Goal: Task Accomplishment & Management: Manage account settings

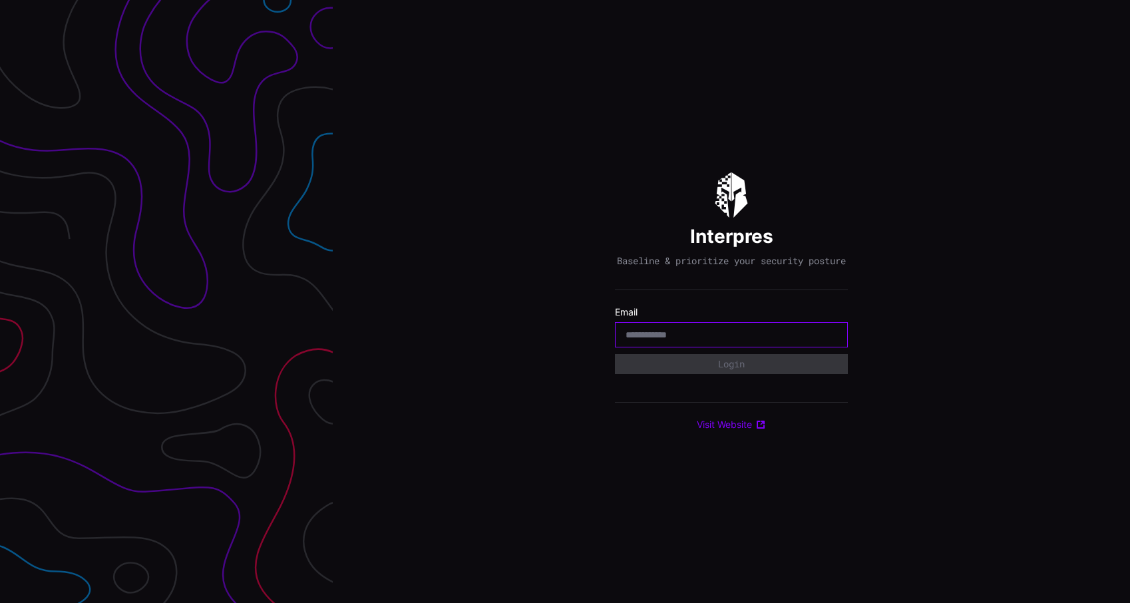
type input "**********"
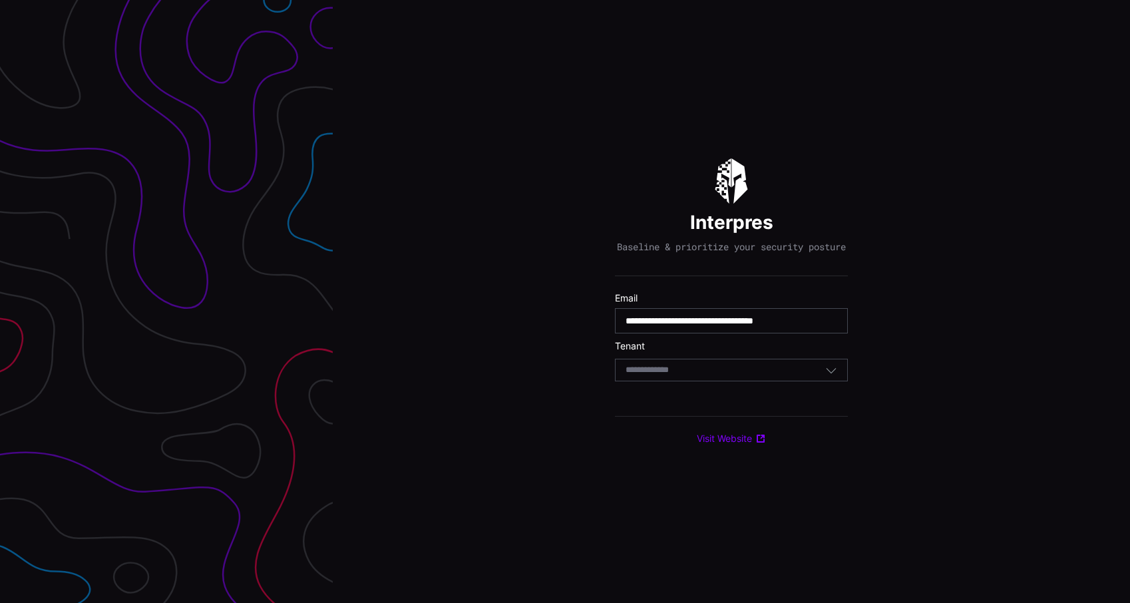
click at [741, 376] on div "Select Tenant" at bounding box center [725, 370] width 200 height 12
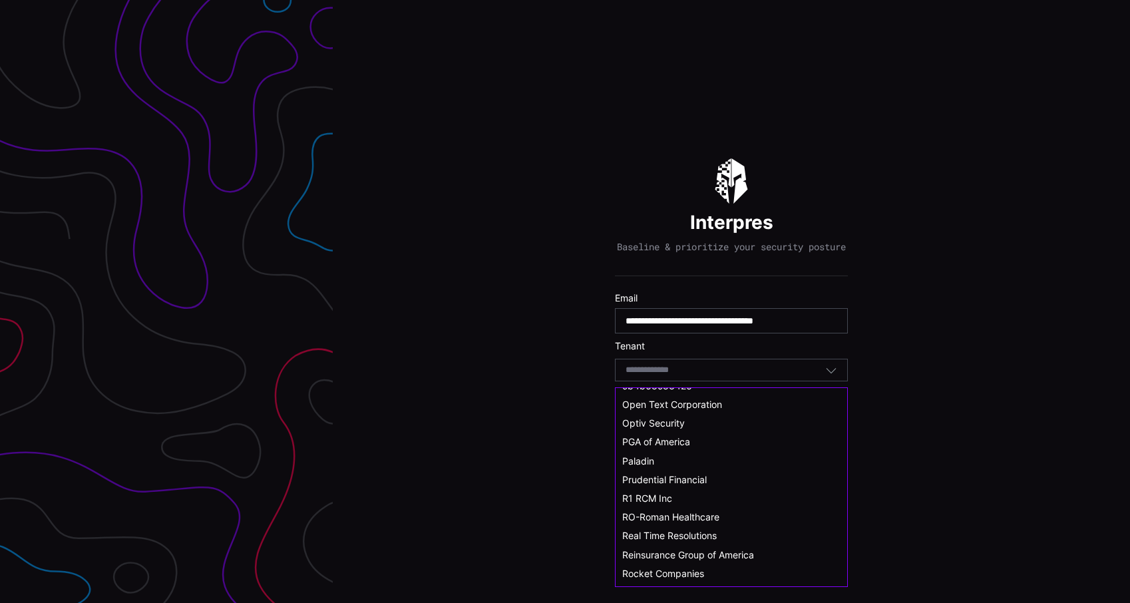
scroll to position [596, 0]
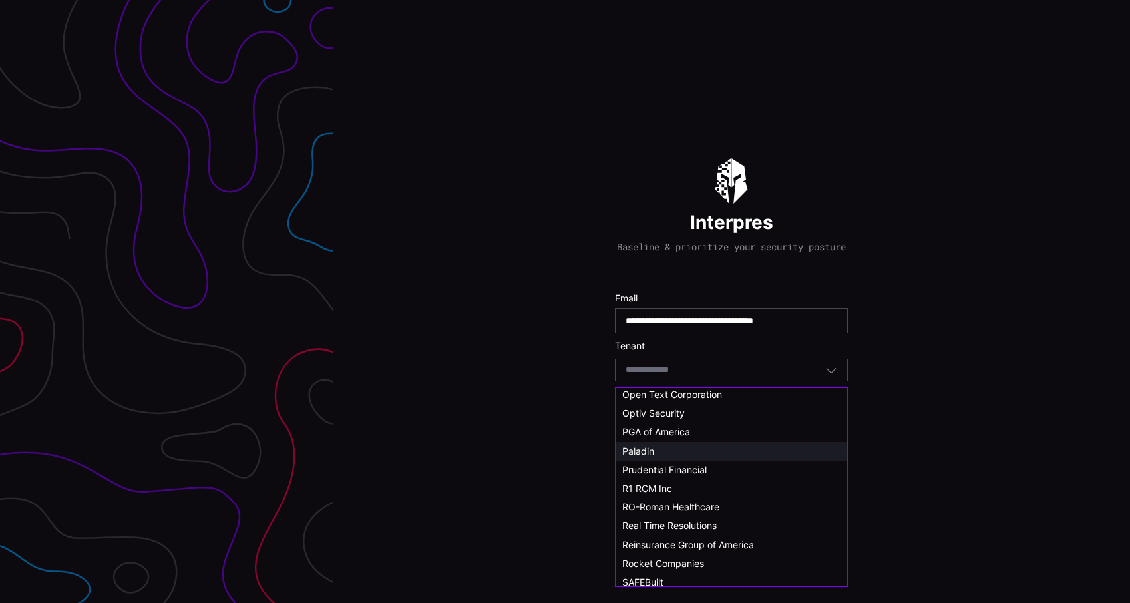
click at [665, 447] on div "Paladin" at bounding box center [731, 451] width 218 height 12
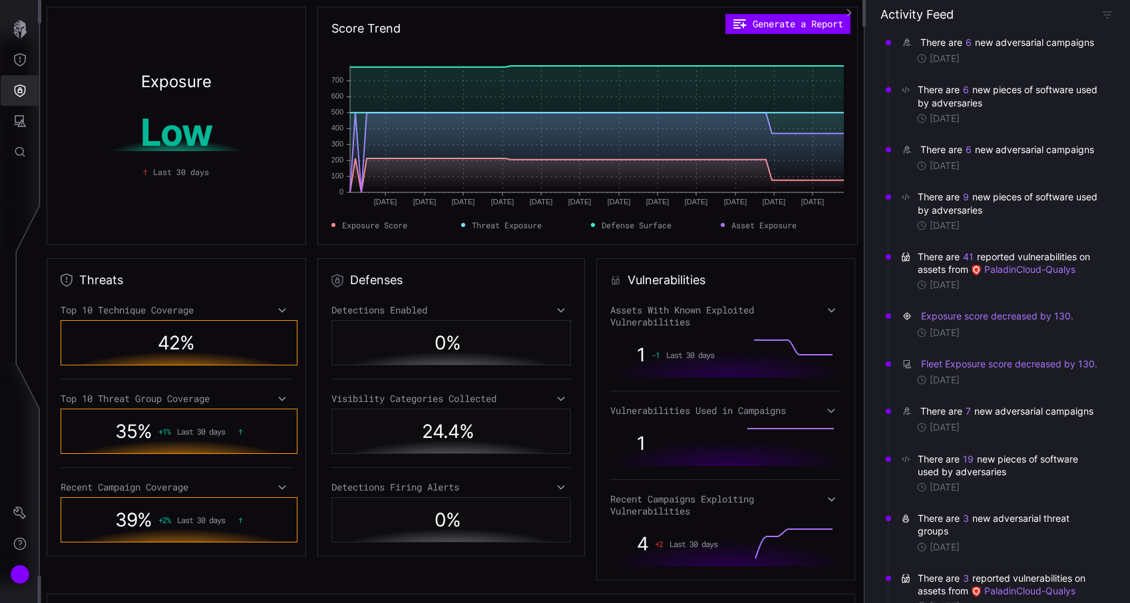
click at [25, 88] on icon "Defense Surface" at bounding box center [19, 90] width 13 height 13
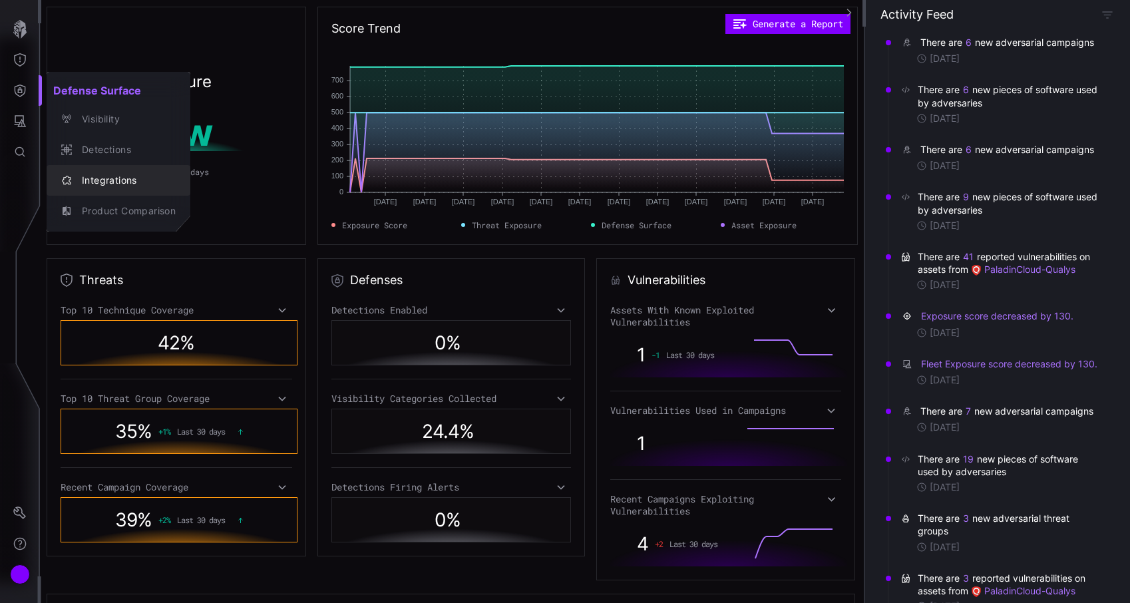
click at [110, 179] on div "Integrations" at bounding box center [125, 180] width 100 height 17
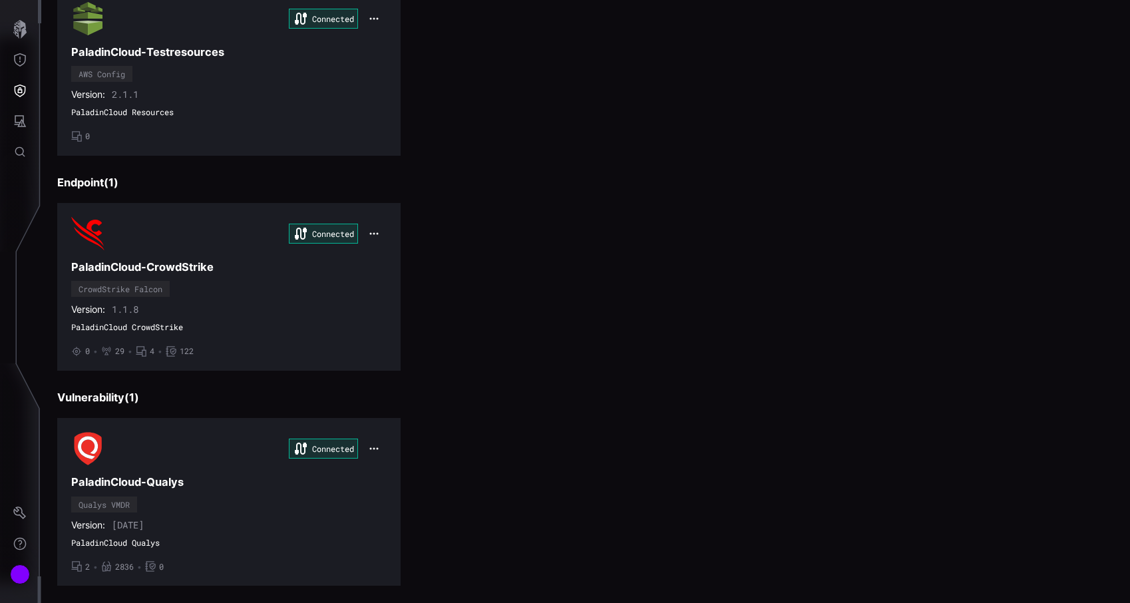
scroll to position [152, 0]
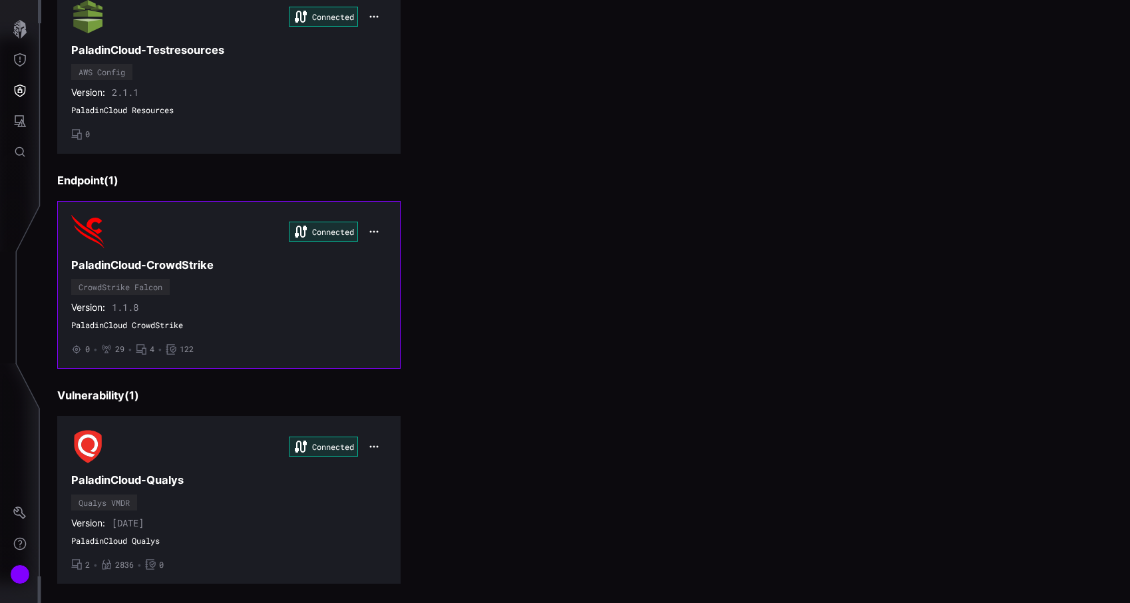
click at [232, 279] on div "Connected PaladinCloud-CrowdStrike CrowdStrike Falcon Version: 1.1.8 PaladinClo…" at bounding box center [228, 285] width 315 height 140
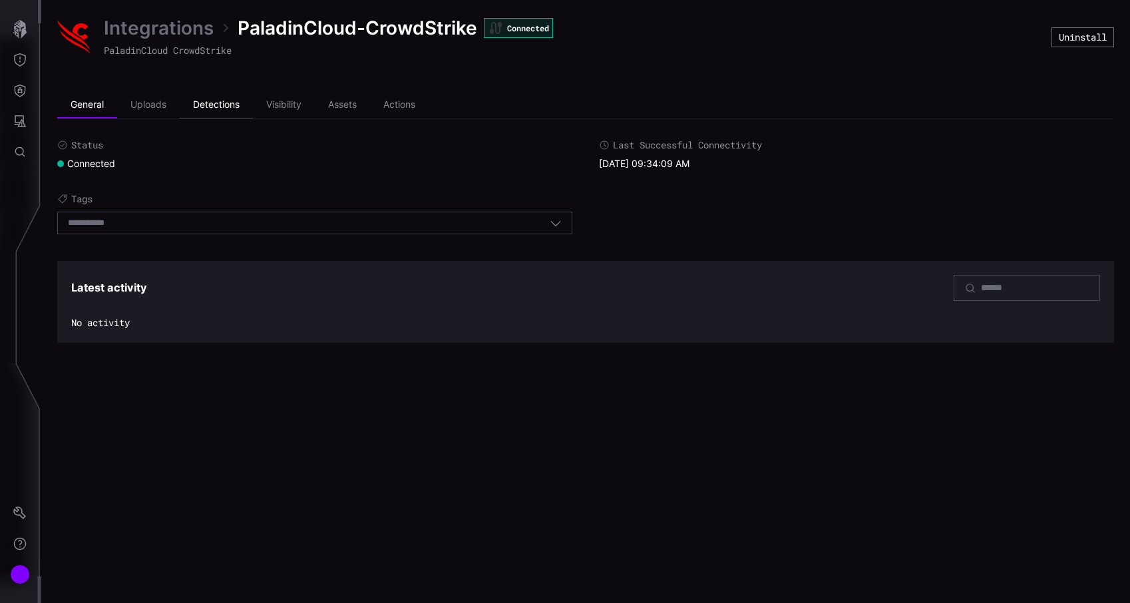
click at [218, 94] on li "Detections" at bounding box center [216, 105] width 73 height 27
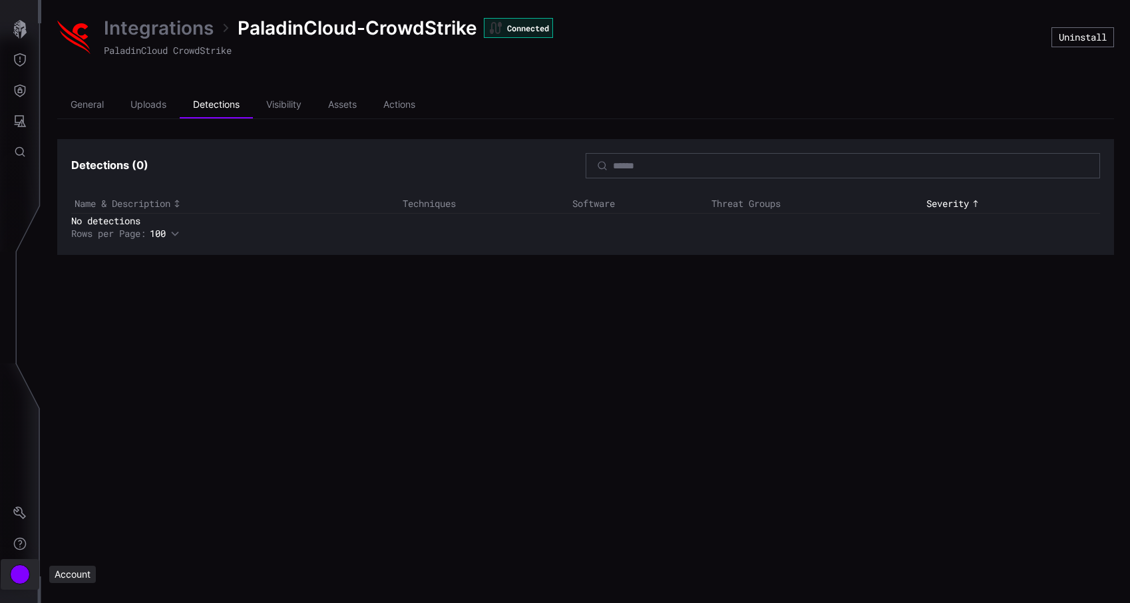
click at [21, 570] on div "Account" at bounding box center [20, 574] width 20 height 20
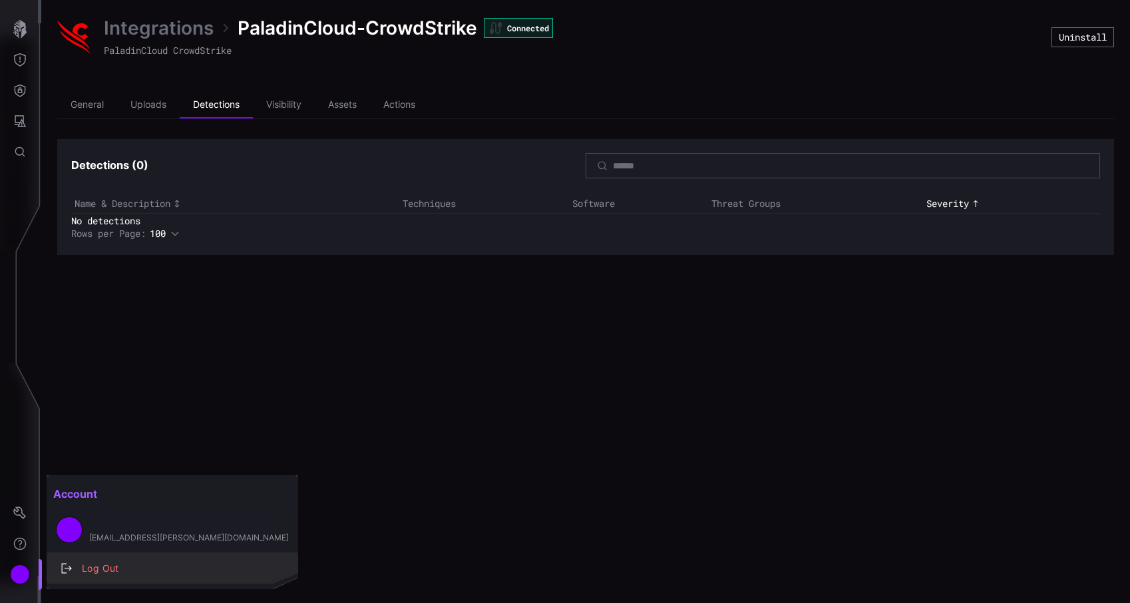
click at [87, 565] on div "Log Out" at bounding box center [179, 568] width 208 height 17
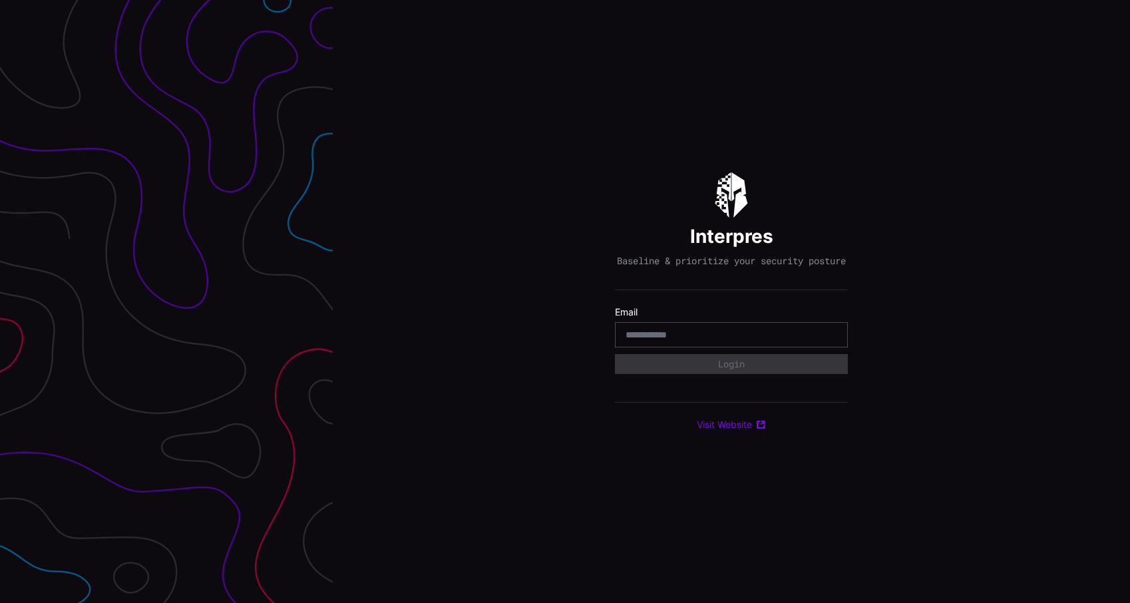
type input "**********"
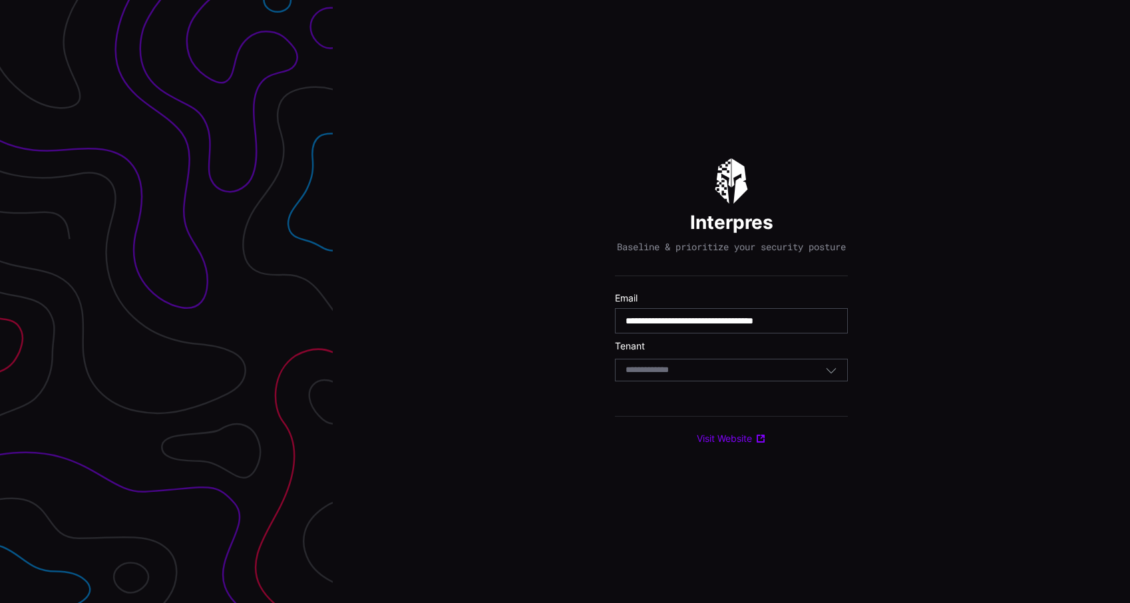
click at [735, 376] on div "Select Tenant" at bounding box center [725, 370] width 200 height 12
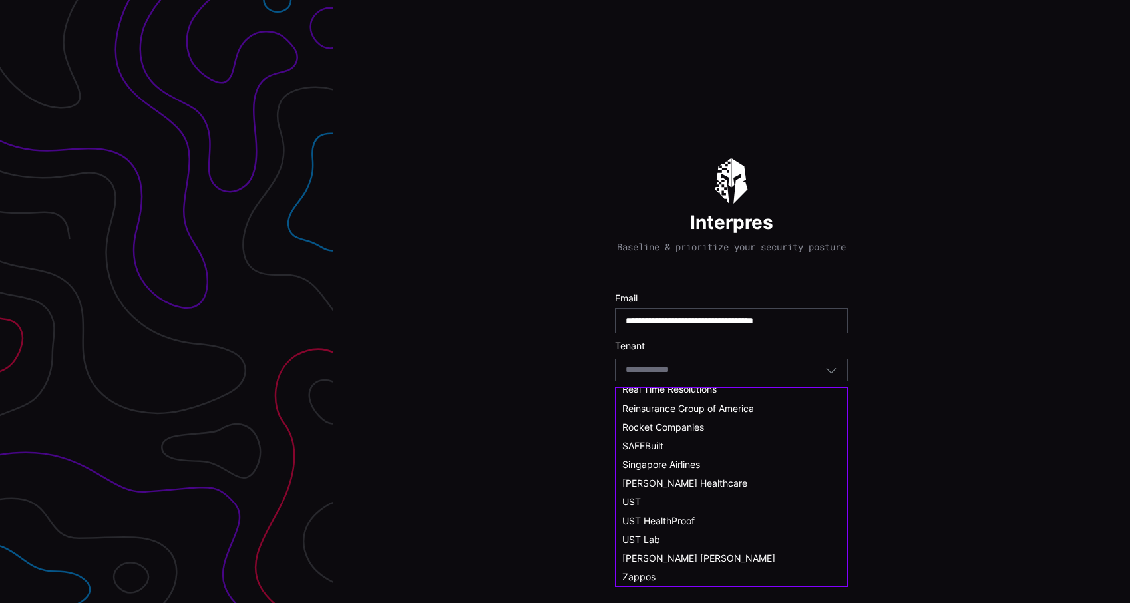
scroll to position [733, 0]
click at [696, 516] on div "UST HealthProof" at bounding box center [731, 521] width 218 height 12
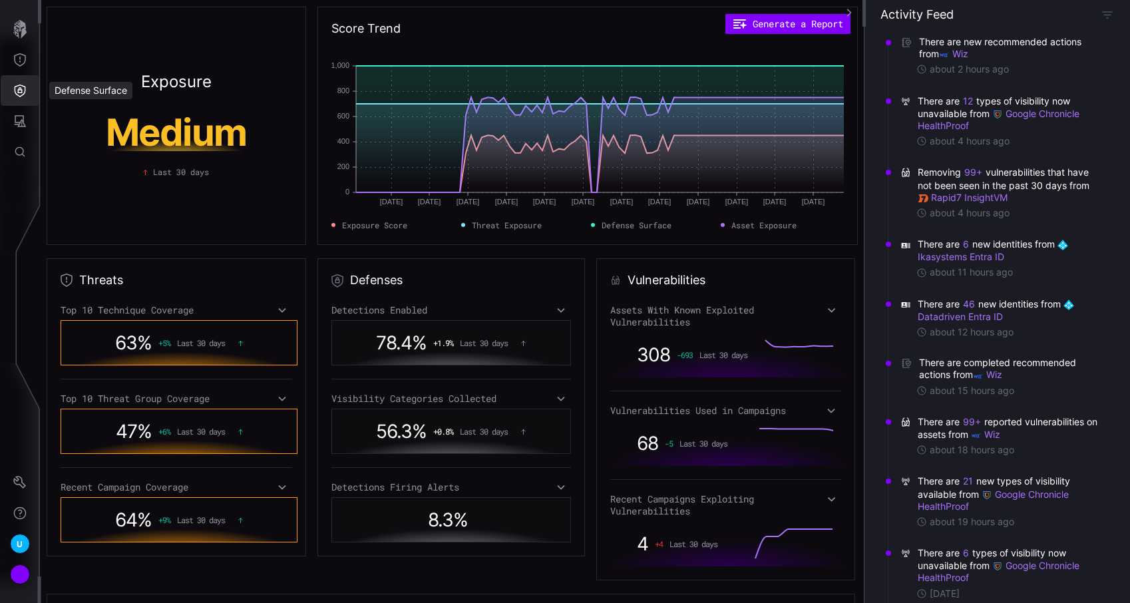
click at [19, 95] on icon "Defense Surface" at bounding box center [19, 90] width 13 height 13
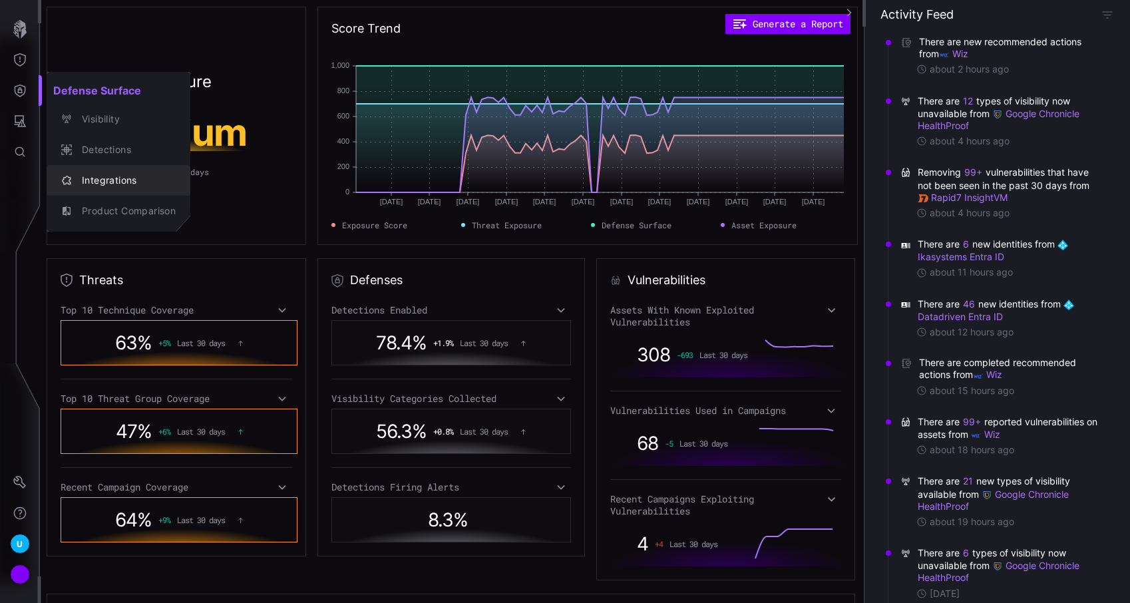
click at [134, 185] on div "Integrations" at bounding box center [125, 180] width 100 height 17
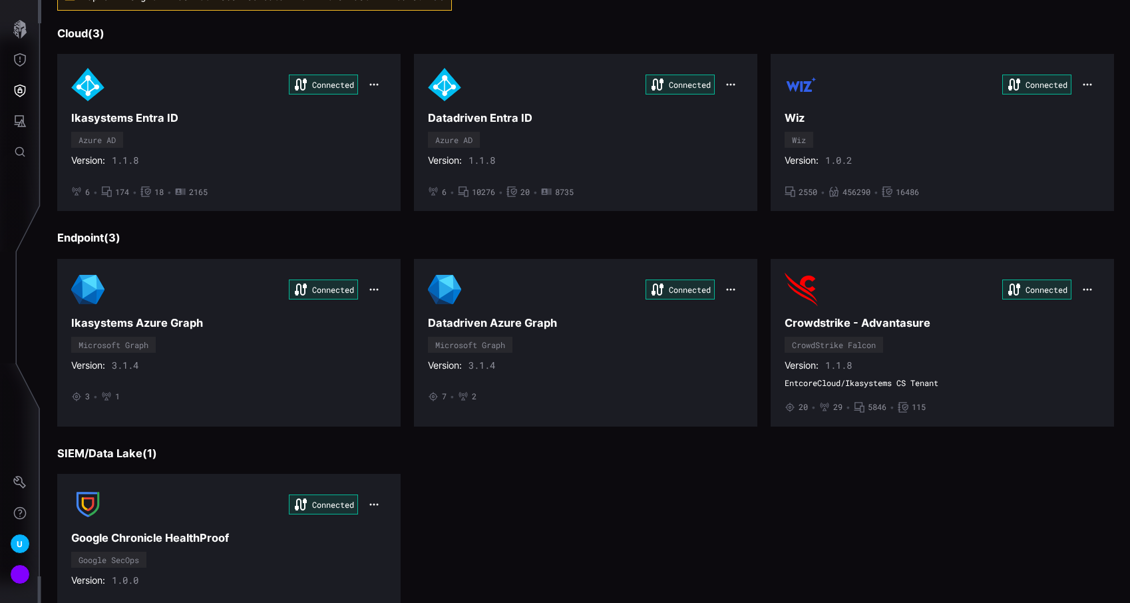
scroll to position [133, 0]
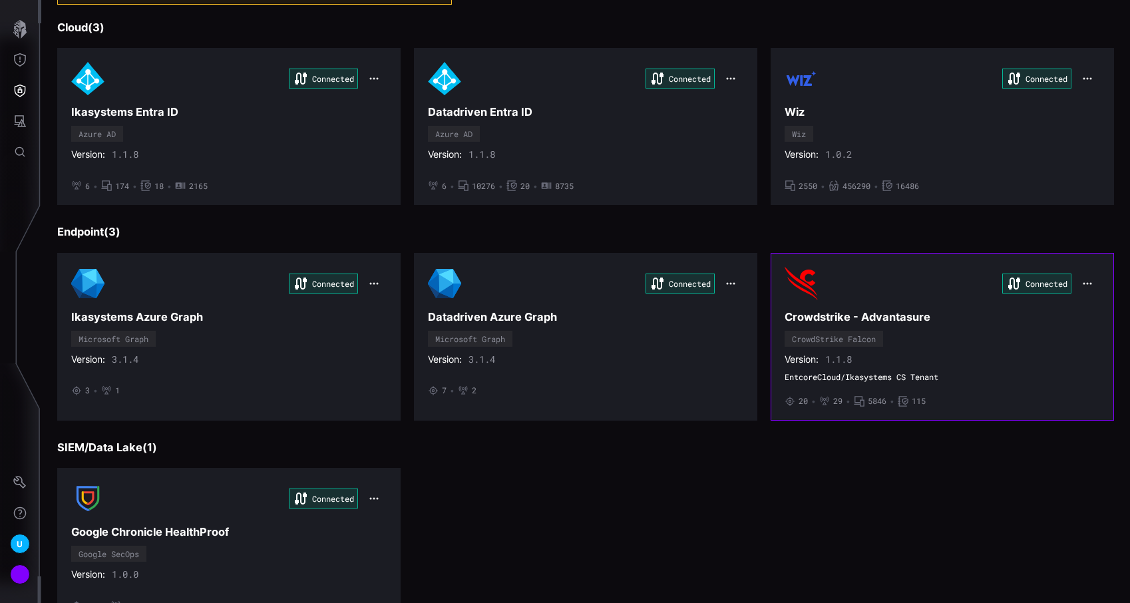
click at [951, 370] on div "Connected Crowdstrike - Advantasure CrowdStrike Falcon Version: 1.1.8 EntcoreCl…" at bounding box center [941, 337] width 315 height 140
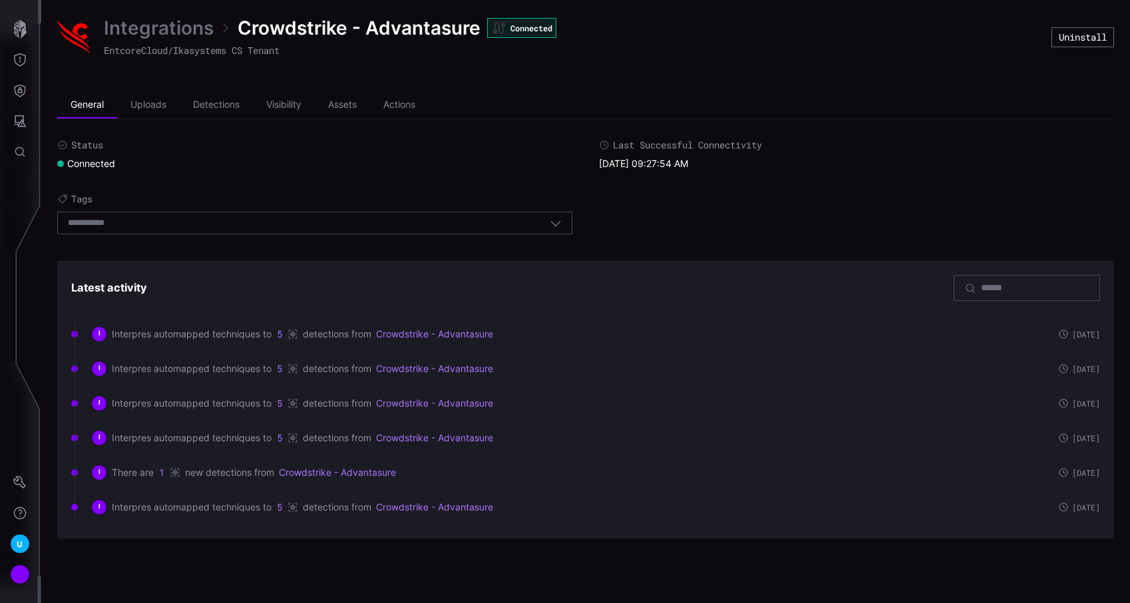
click at [184, 23] on link "Integrations" at bounding box center [159, 28] width 110 height 24
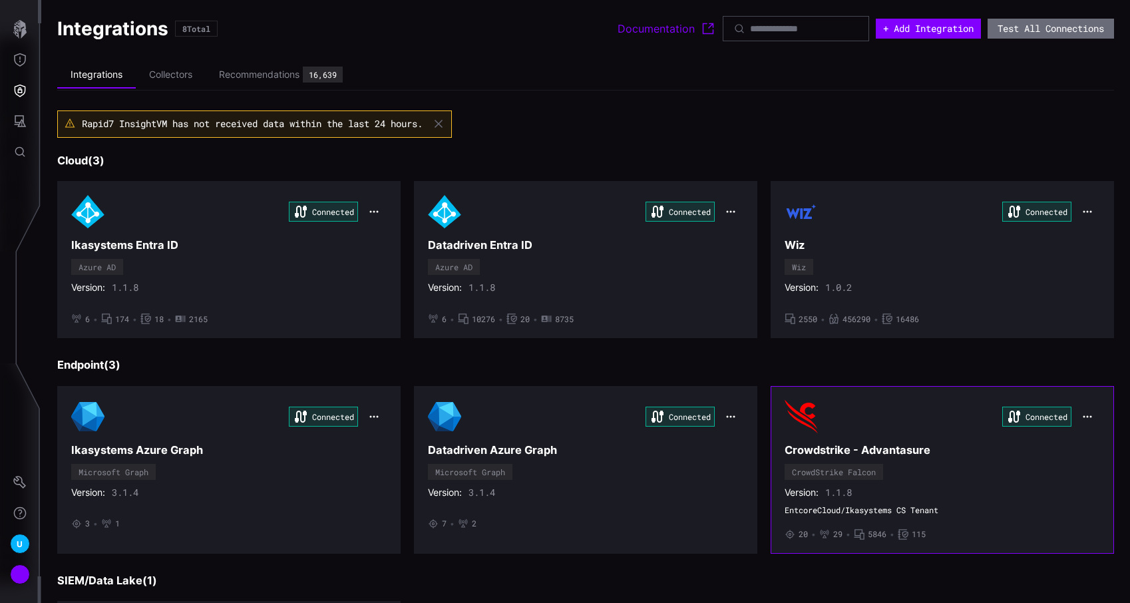
click at [922, 440] on div "Connected Crowdstrike - Advantasure CrowdStrike Falcon Version: 1.1.8 EntcoreCl…" at bounding box center [941, 470] width 315 height 140
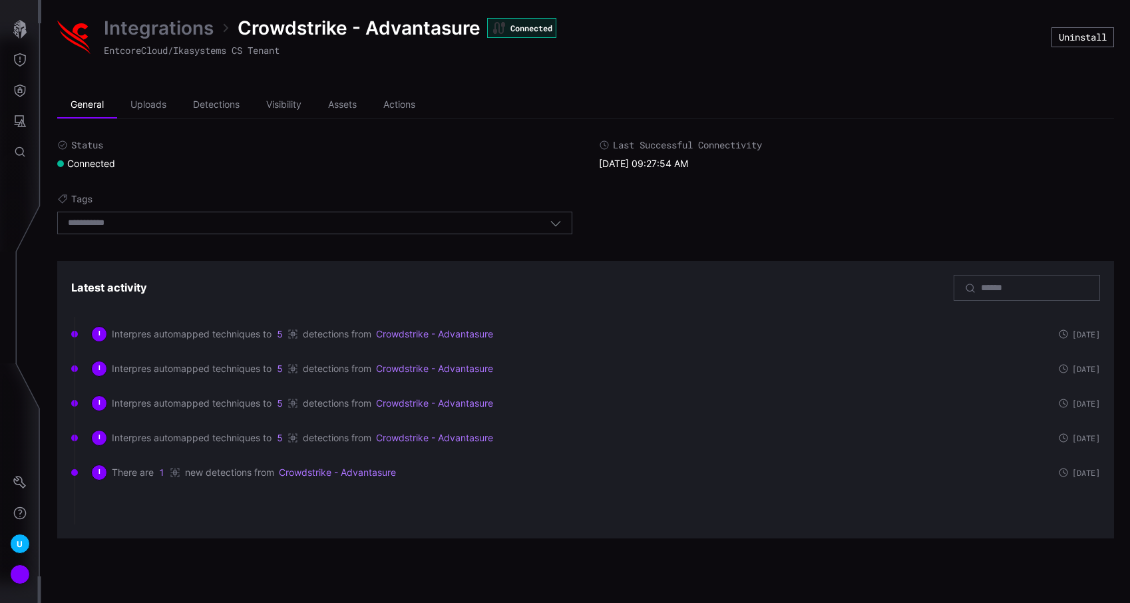
click at [213, 19] on div "Integrations Crowdstrike - Advantasure Connected" at bounding box center [330, 28] width 452 height 24
click at [202, 23] on link "Integrations" at bounding box center [159, 28] width 110 height 24
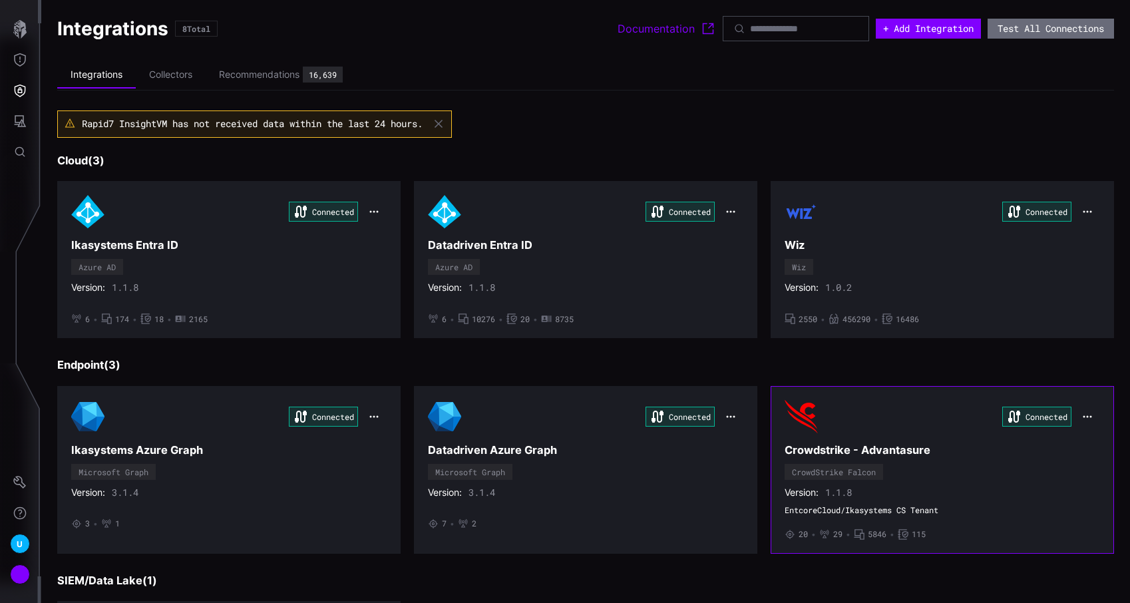
click at [1087, 415] on icon "button" at bounding box center [1087, 416] width 11 height 11
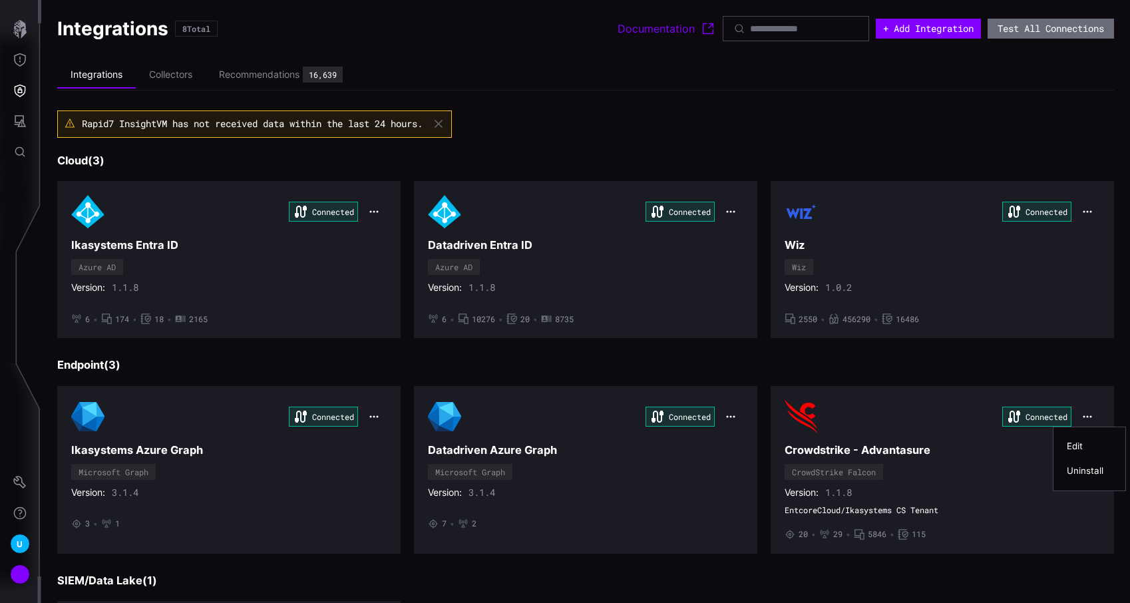
click at [1081, 443] on div "Edit" at bounding box center [1089, 445] width 45 height 11
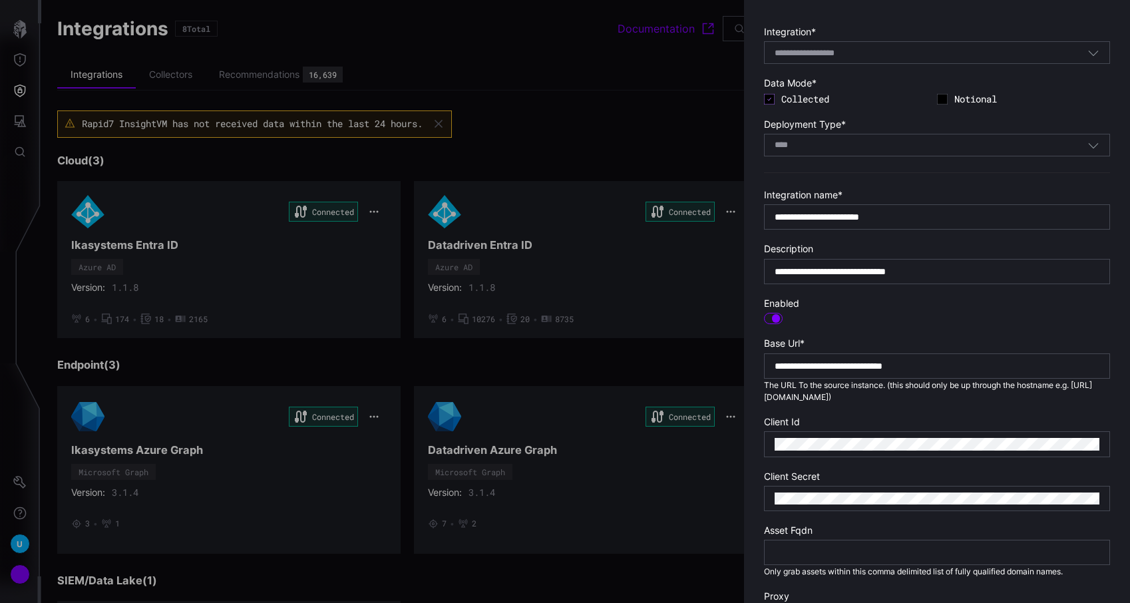
scroll to position [55, 0]
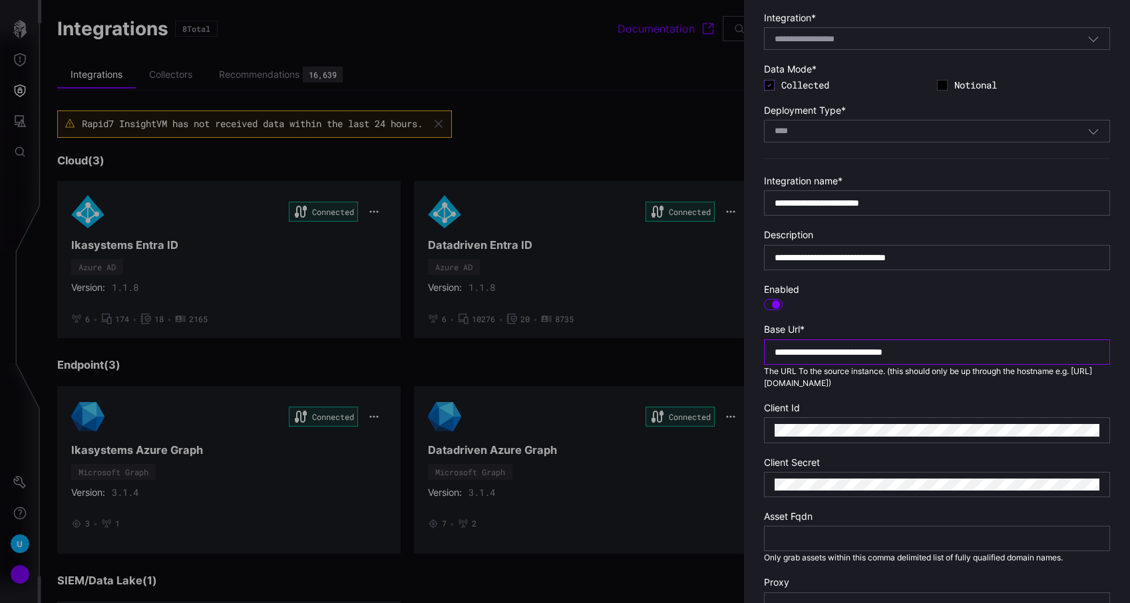
click at [982, 354] on input "**********" at bounding box center [936, 352] width 325 height 12
